Goal: Information Seeking & Learning: Learn about a topic

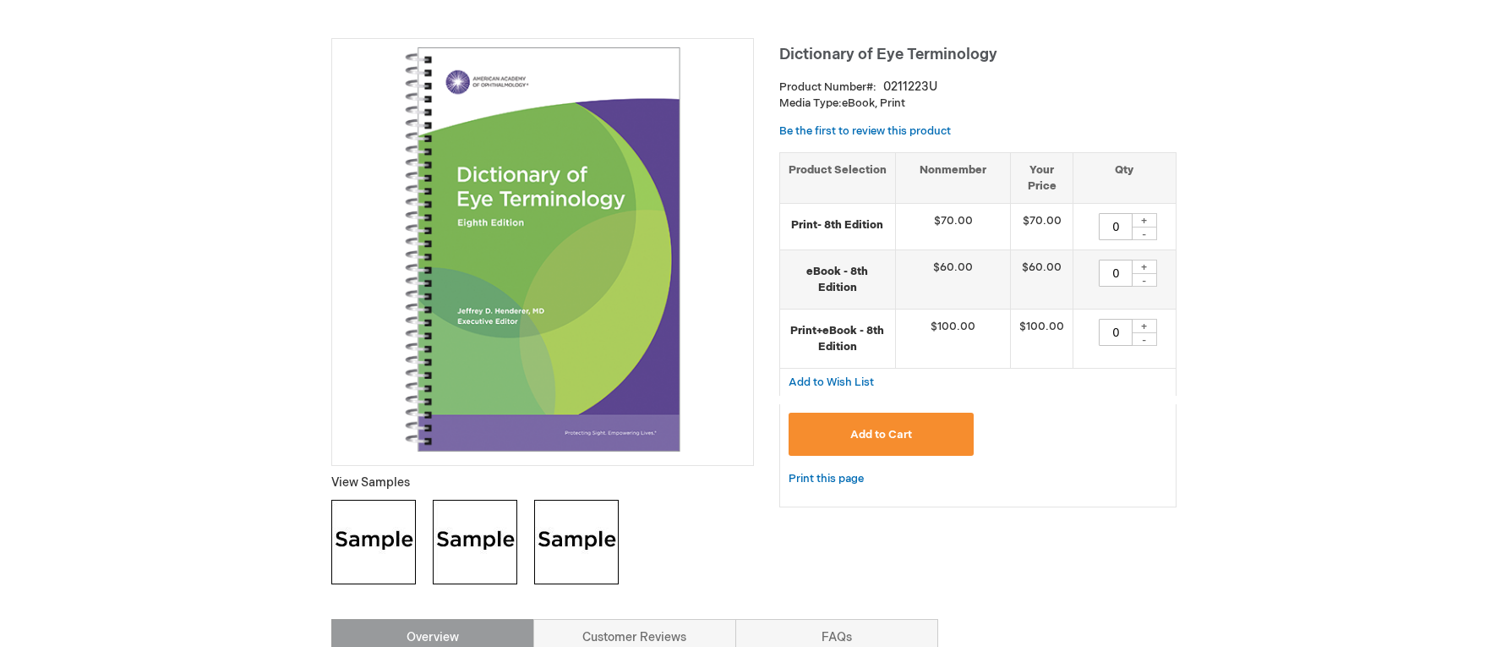
scroll to position [254, 0]
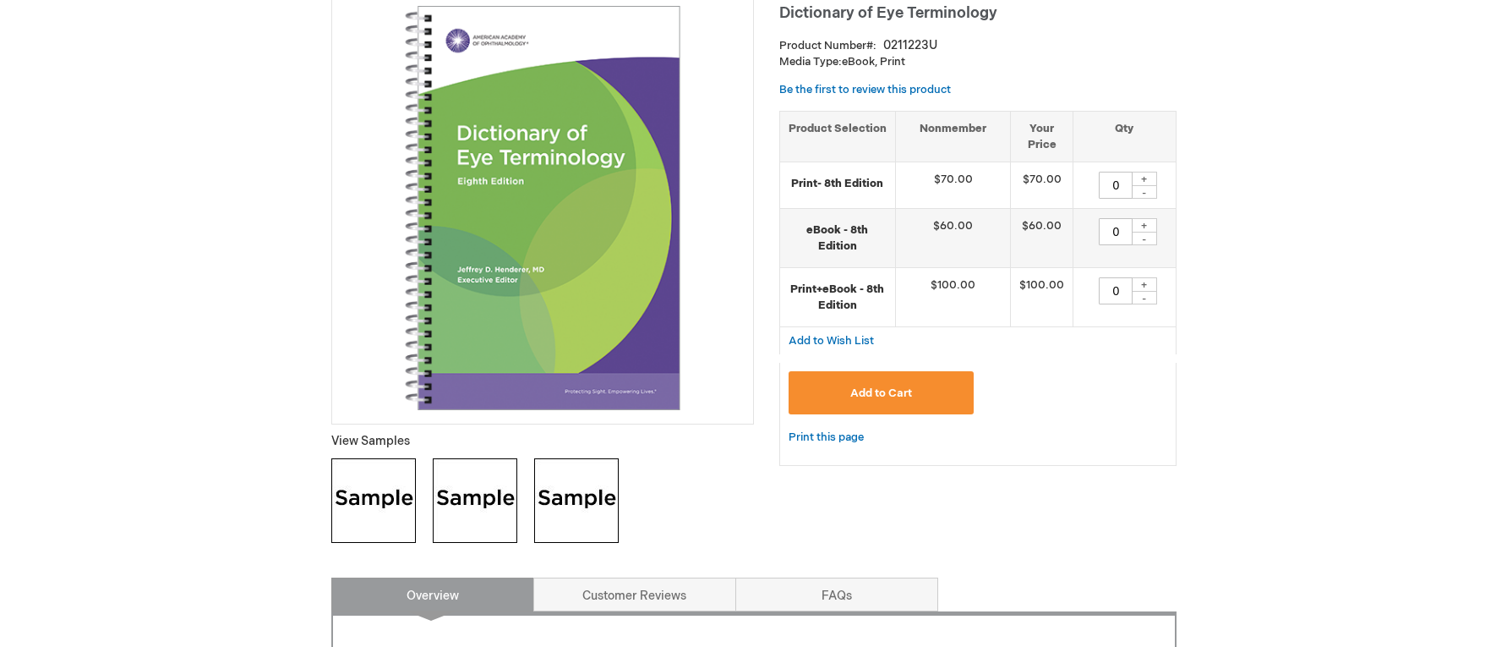
click at [381, 498] on img at bounding box center [373, 500] width 85 height 85
click at [472, 493] on img at bounding box center [475, 500] width 85 height 85
click at [573, 488] on img at bounding box center [576, 500] width 85 height 85
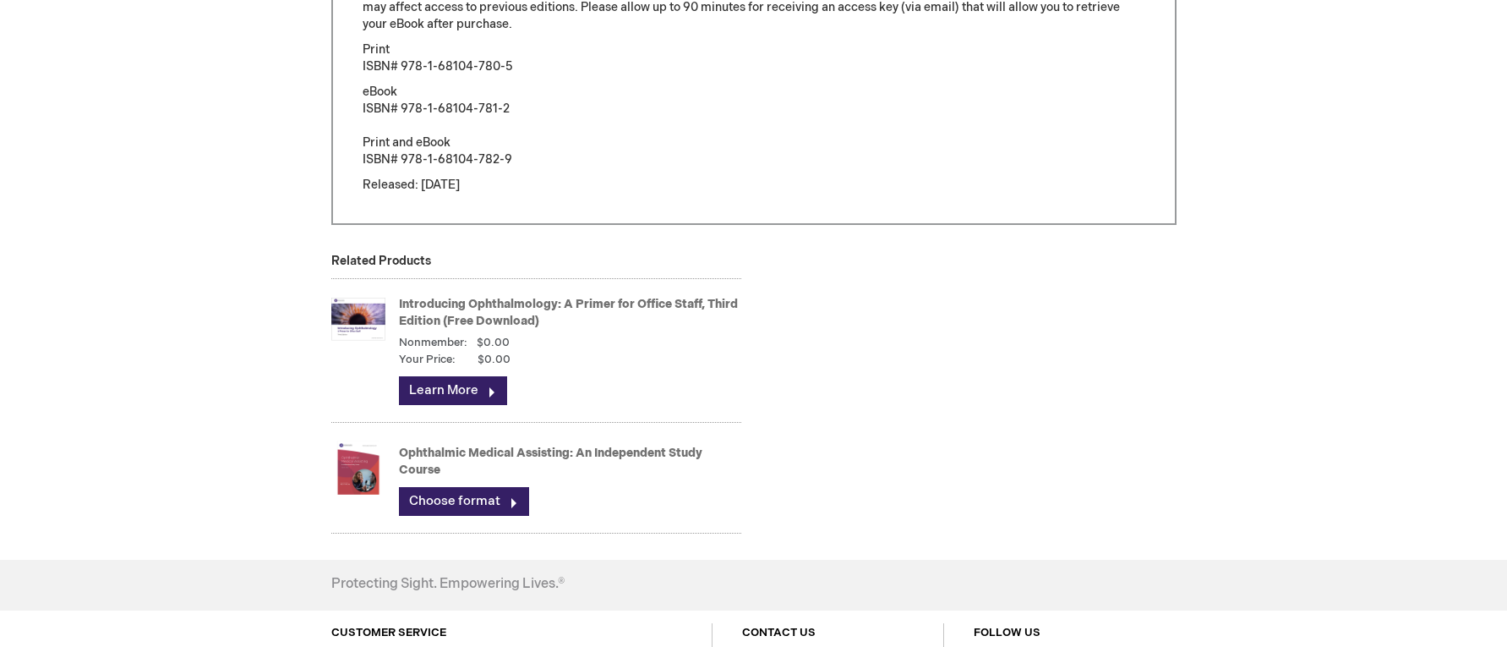
scroll to position [1437, 0]
click at [438, 385] on link "Learn More" at bounding box center [453, 389] width 108 height 29
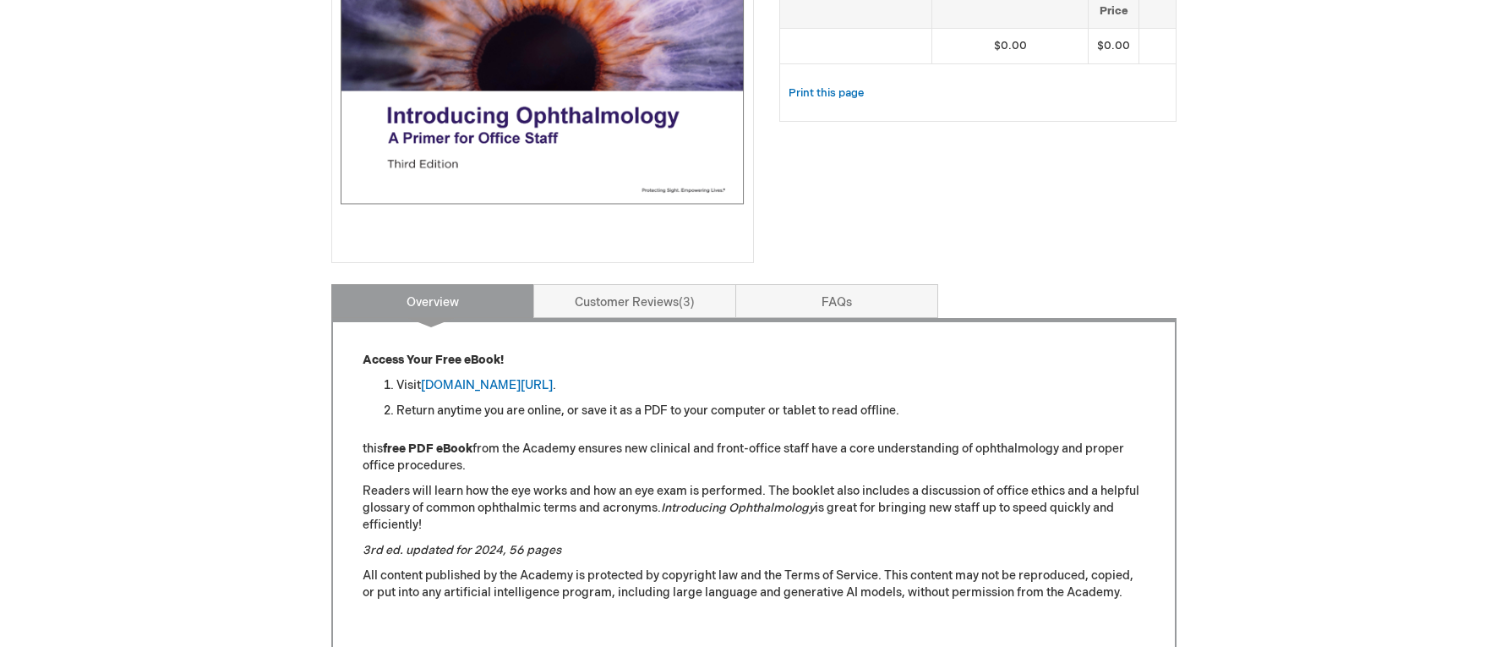
scroll to position [423, 0]
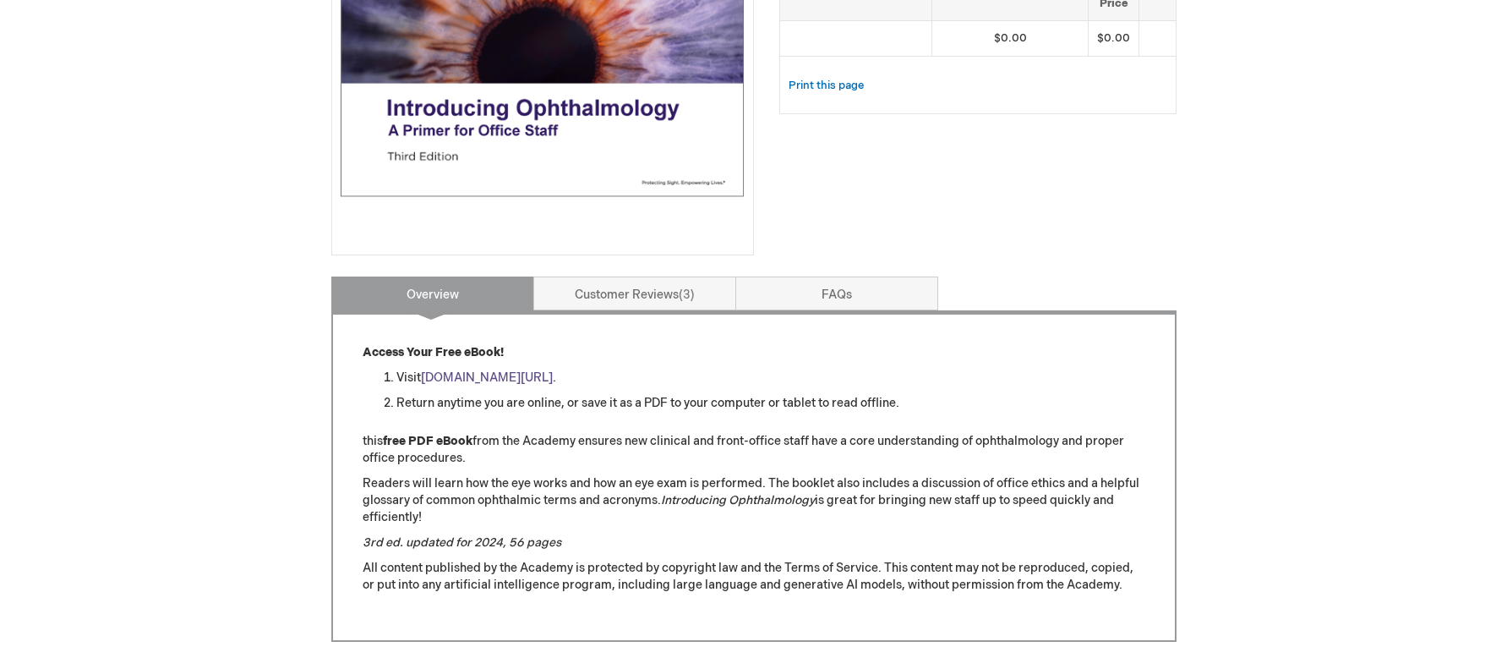
click at [497, 374] on link "aao.org/introducing_ophthalmology" at bounding box center [487, 377] width 132 height 14
